Goal: Find specific page/section: Find specific page/section

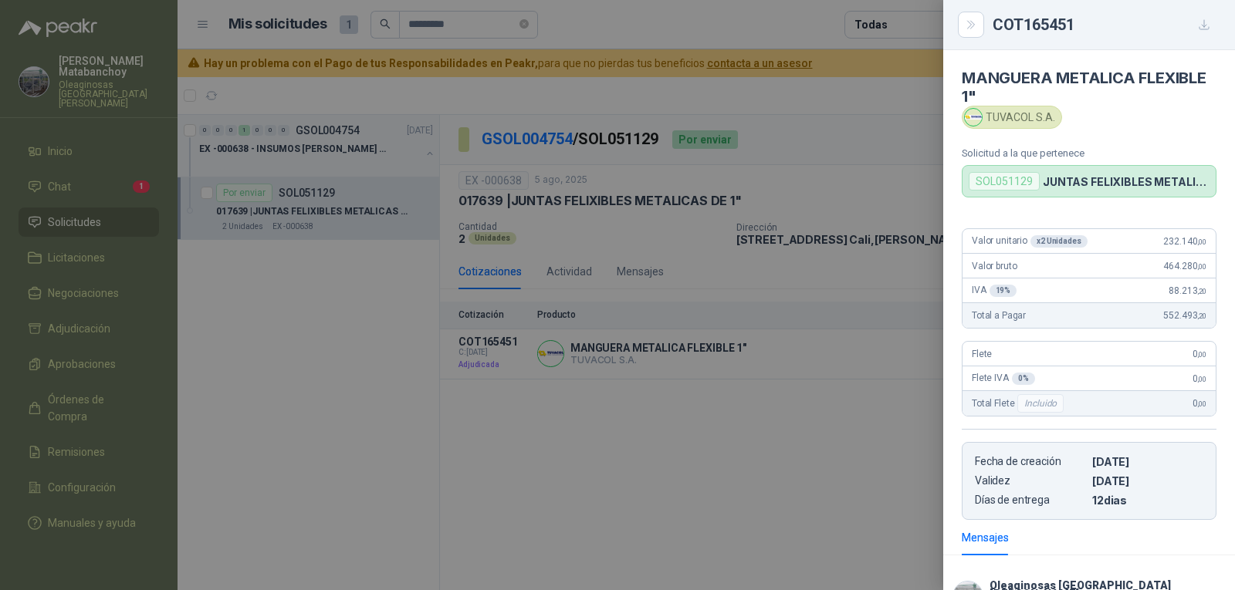
click at [661, 294] on div at bounding box center [617, 295] width 1235 height 590
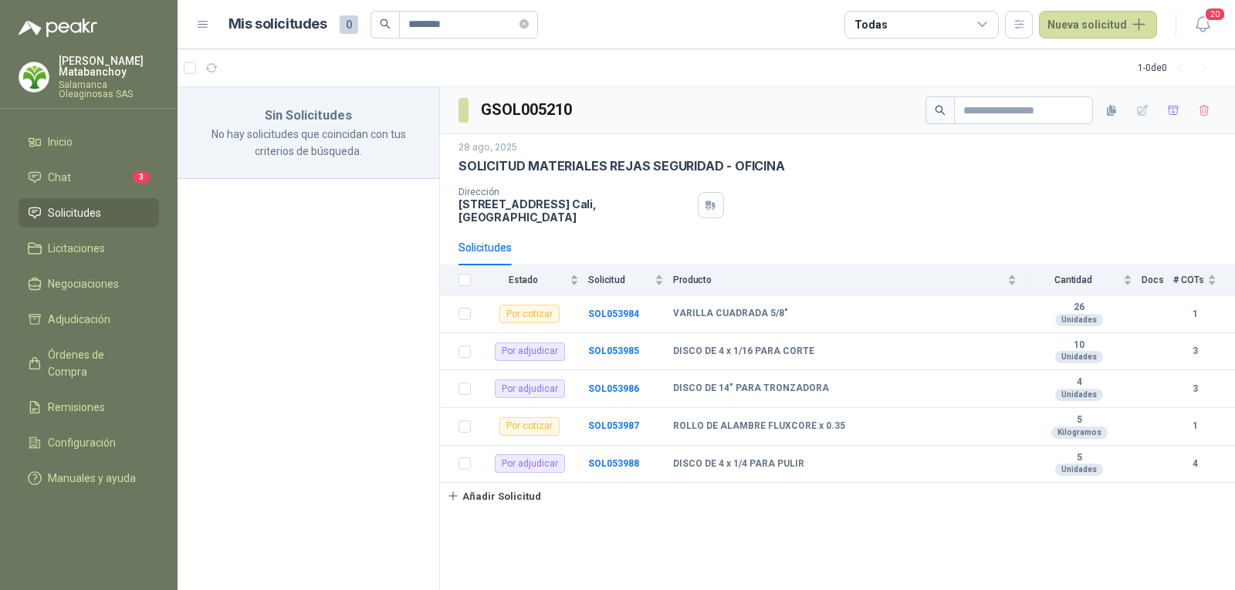
click at [85, 208] on span "Solicitudes" at bounding box center [74, 212] width 53 height 17
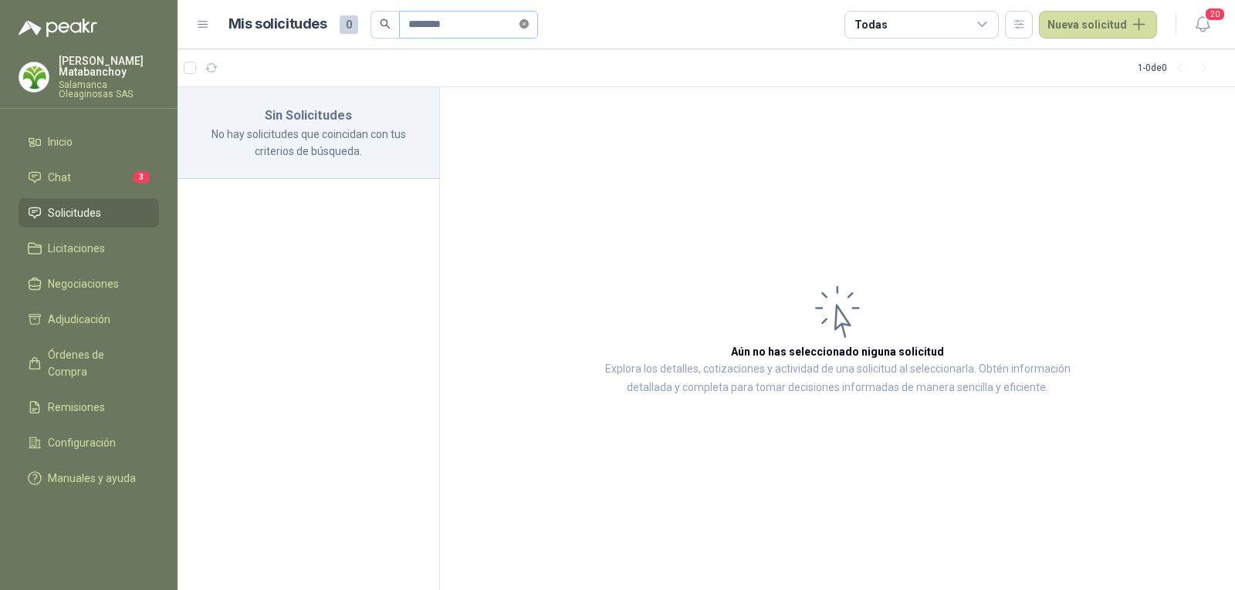
click at [529, 19] on icon "close-circle" at bounding box center [523, 23] width 9 height 9
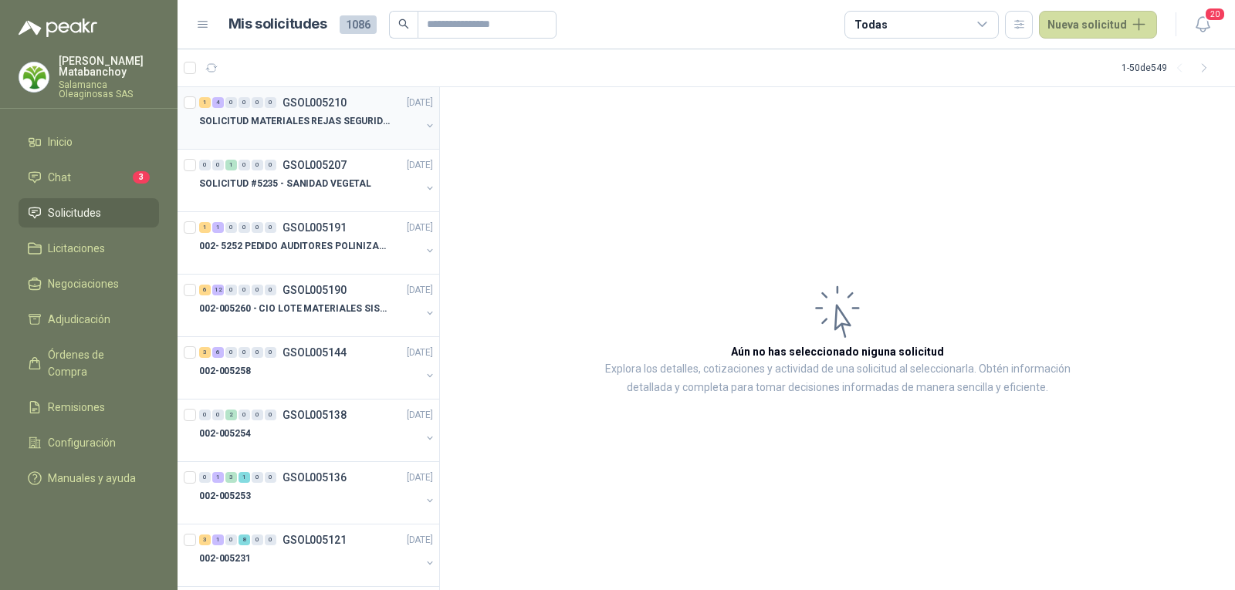
click at [320, 135] on div at bounding box center [309, 136] width 221 height 12
